Goal: Share content: Share content

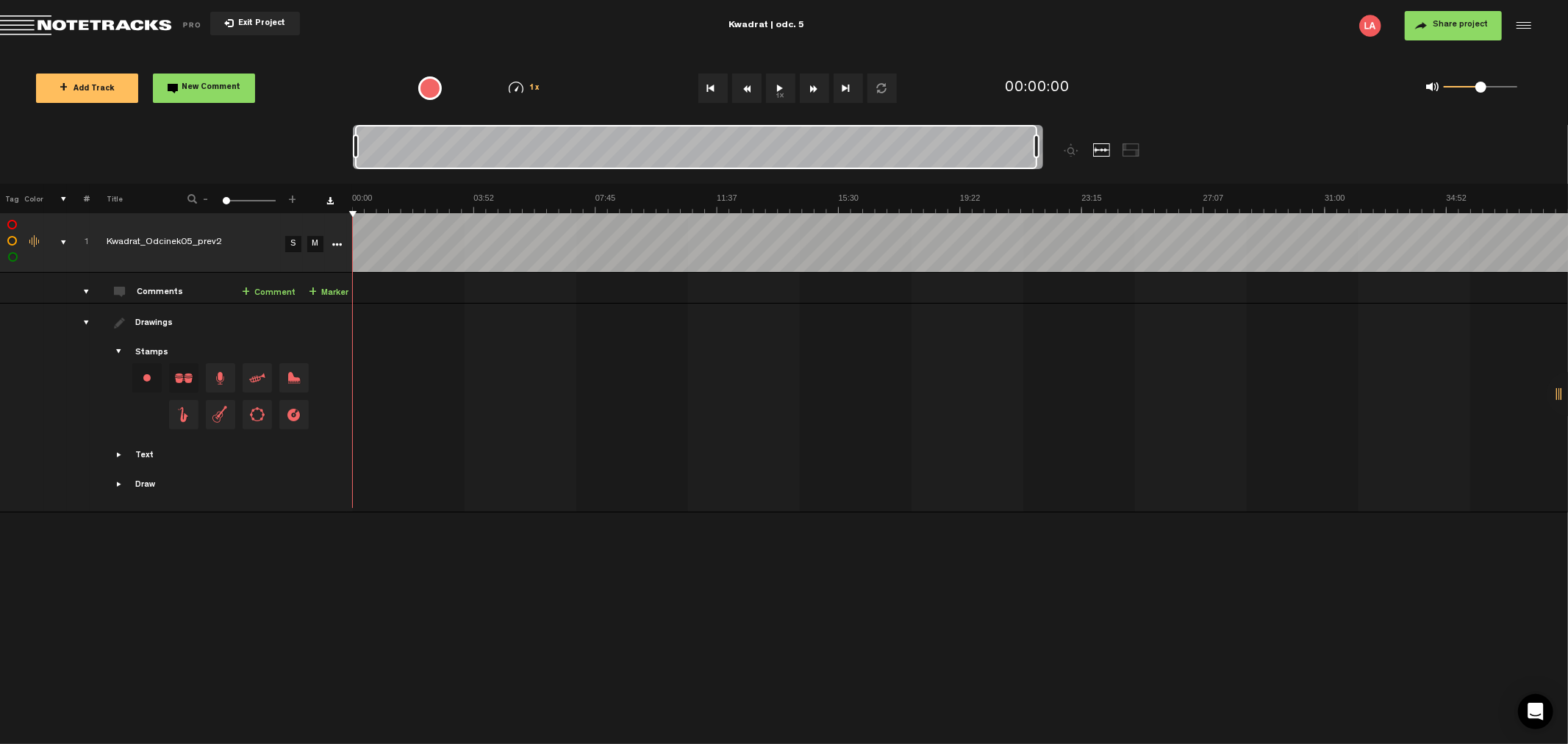
click at [1483, 31] on button "Share project" at bounding box center [1453, 26] width 97 height 29
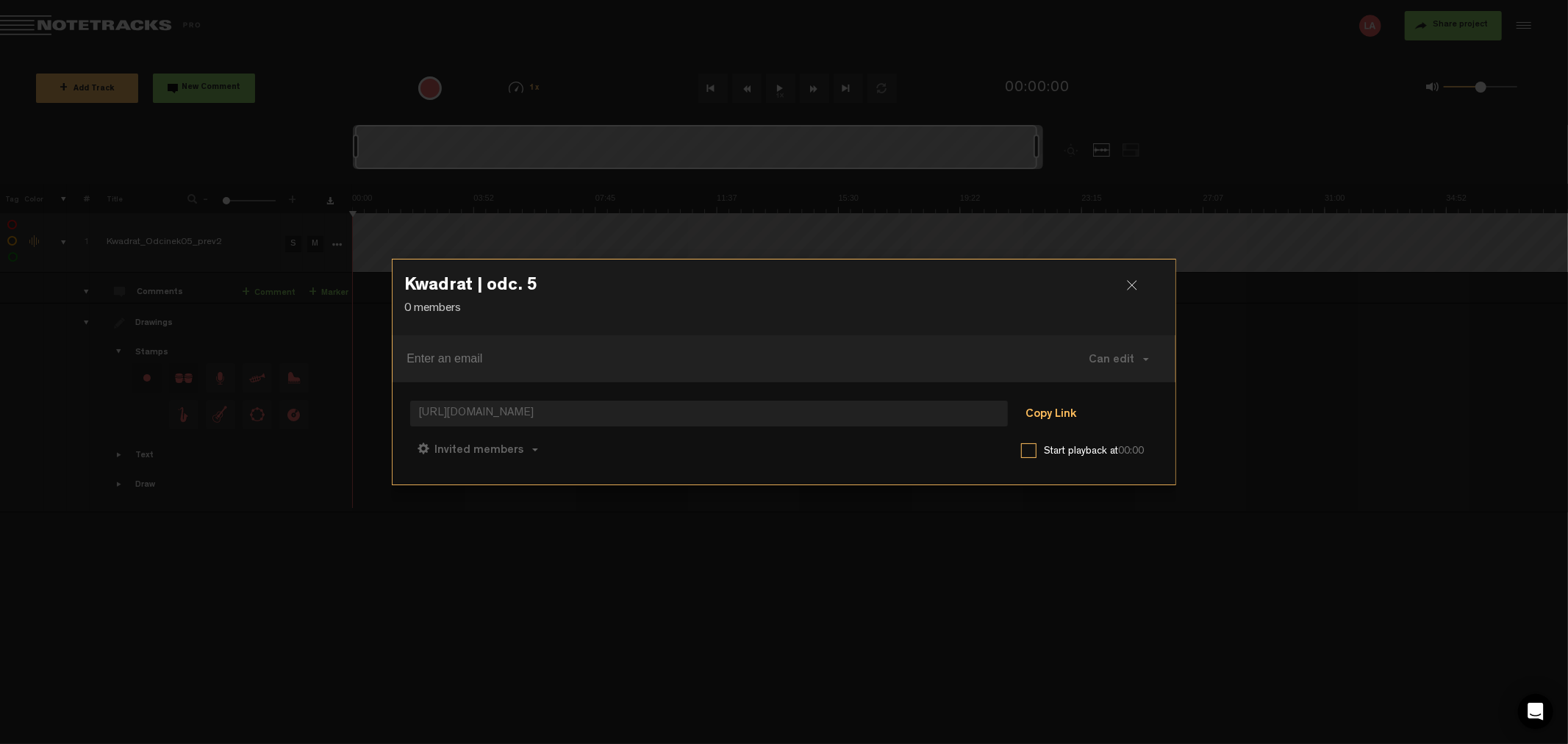
click at [1055, 407] on button "Copy Link" at bounding box center [1051, 414] width 80 height 29
click at [1134, 280] on div at bounding box center [1137, 291] width 22 height 22
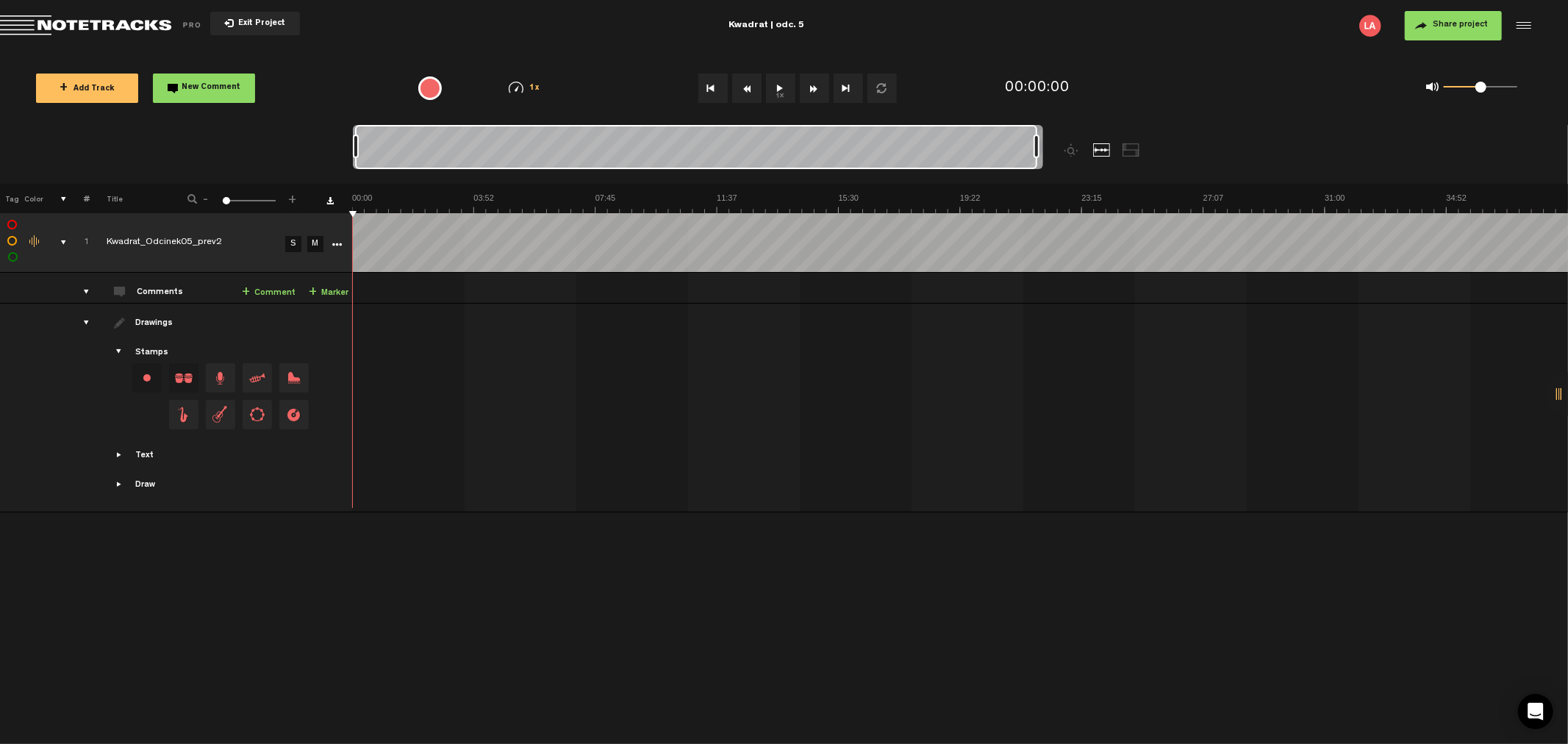
click at [774, 87] on button "1x" at bounding box center [781, 88] width 29 height 29
click at [780, 90] on button "1x" at bounding box center [781, 88] width 29 height 29
drag, startPoint x: 1477, startPoint y: 92, endPoint x: 1461, endPoint y: 92, distance: 16.0
click at [1461, 92] on span at bounding box center [1464, 87] width 11 height 11
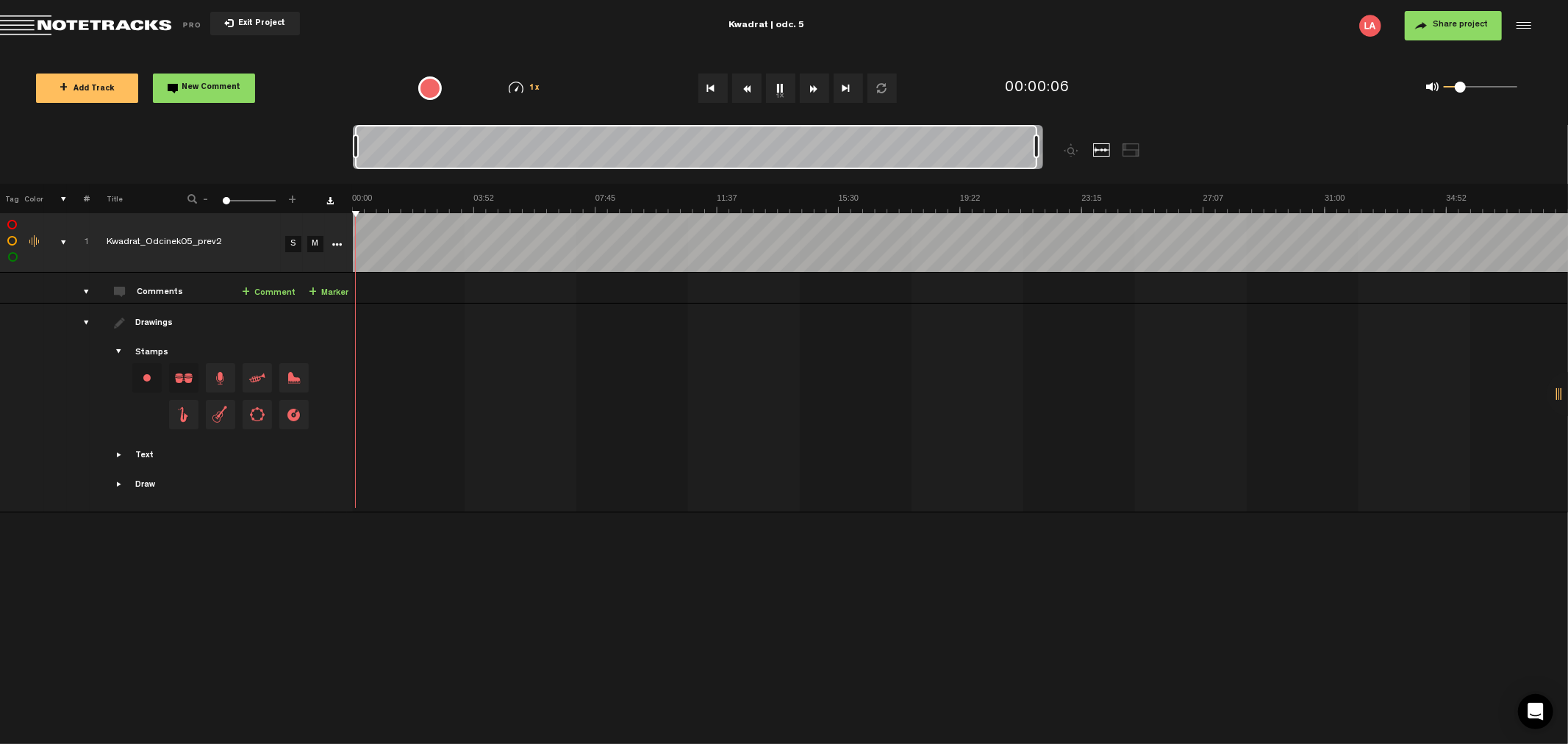
click at [802, 89] on button "Fast Forward" at bounding box center [815, 88] width 29 height 29
click at [810, 87] on button "Fast Forward" at bounding box center [815, 88] width 29 height 29
click at [824, 84] on button "Fast Forward" at bounding box center [815, 88] width 29 height 29
click at [818, 84] on button "Fast Forward" at bounding box center [815, 88] width 29 height 29
click at [781, 89] on button "1x" at bounding box center [781, 88] width 29 height 29
